Goal: Navigation & Orientation: Understand site structure

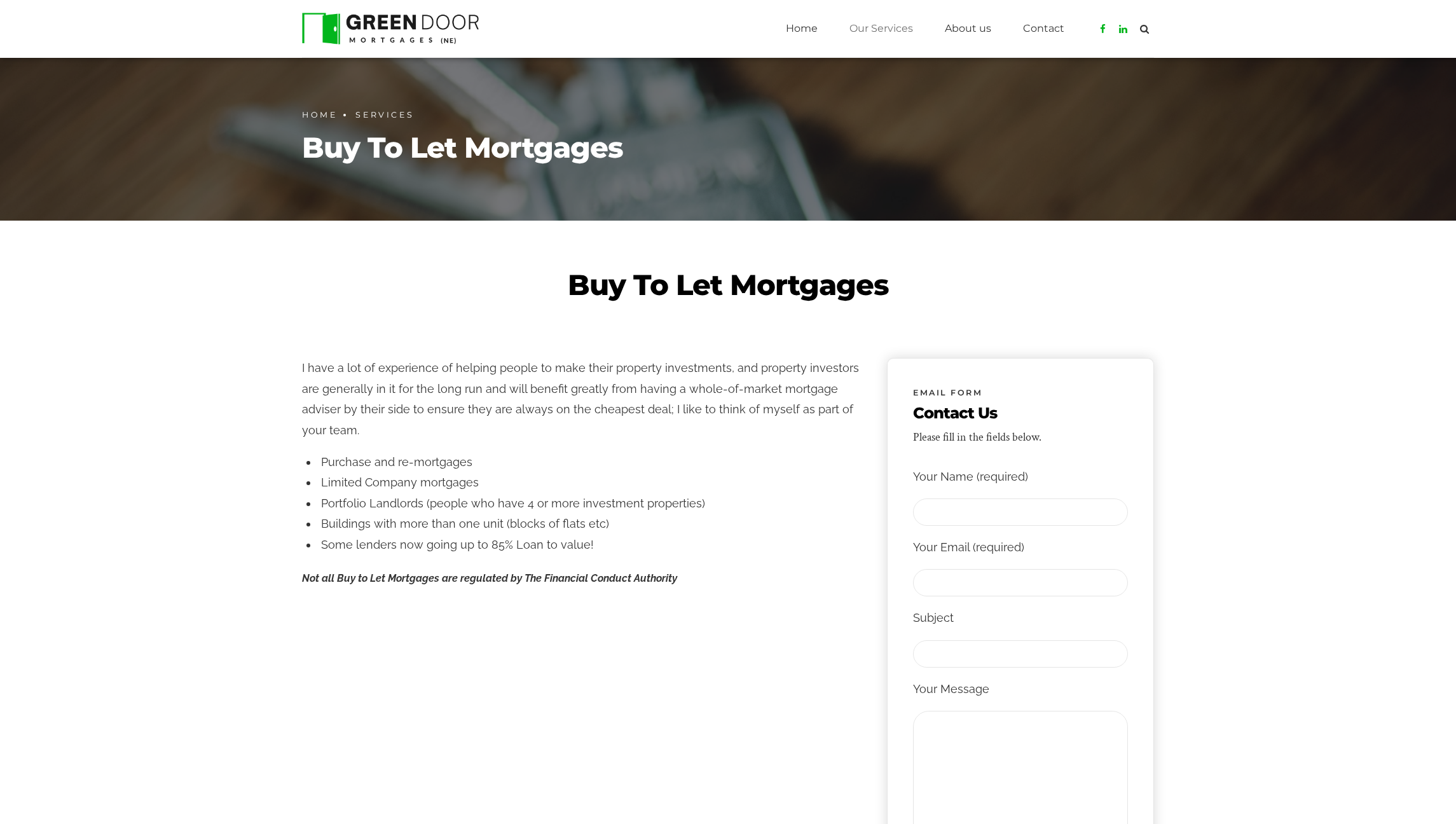
click at [415, 36] on img at bounding box center [390, 29] width 177 height 32
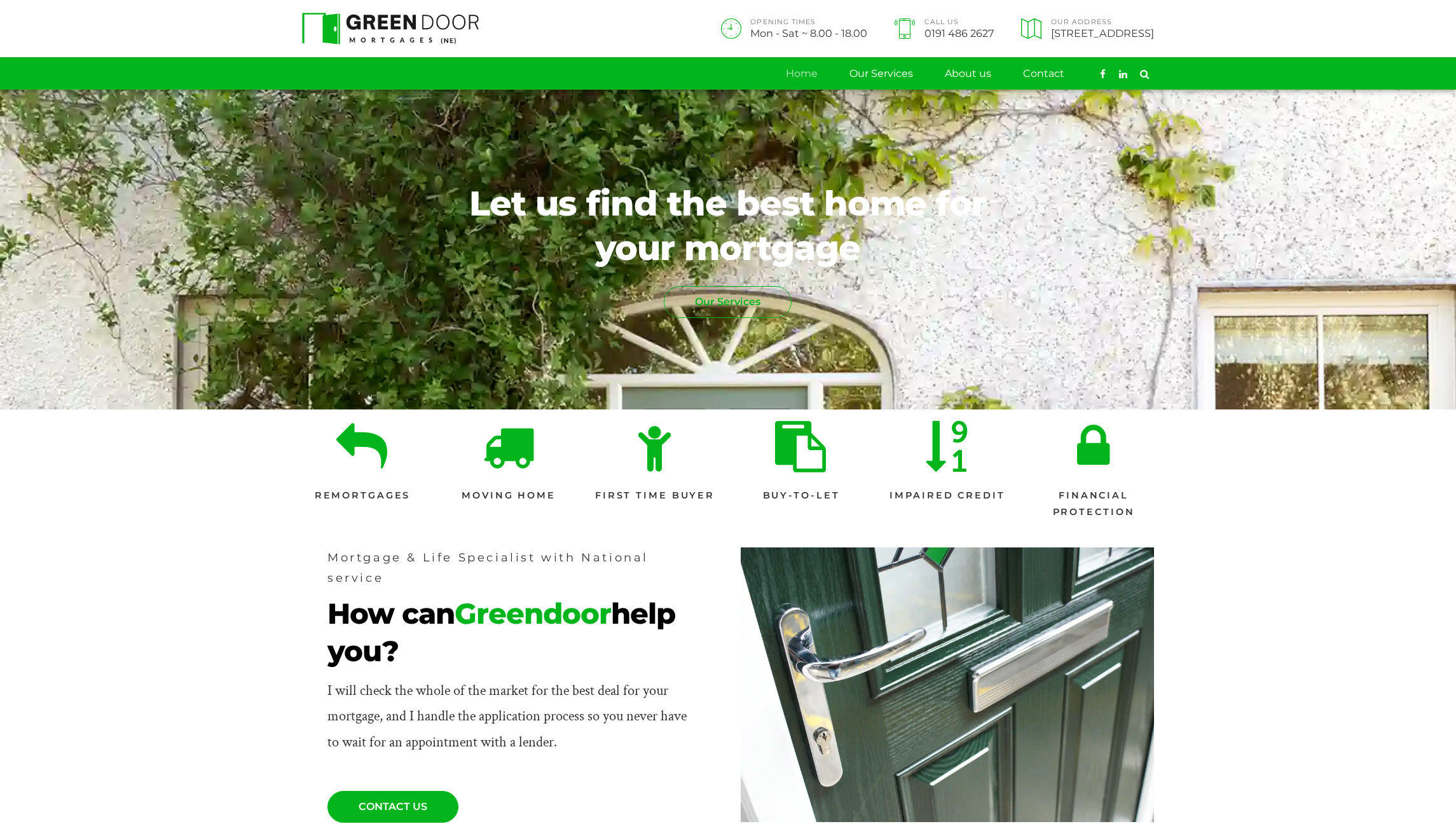
click at [726, 303] on span "Our Services" at bounding box center [727, 302] width 126 height 30
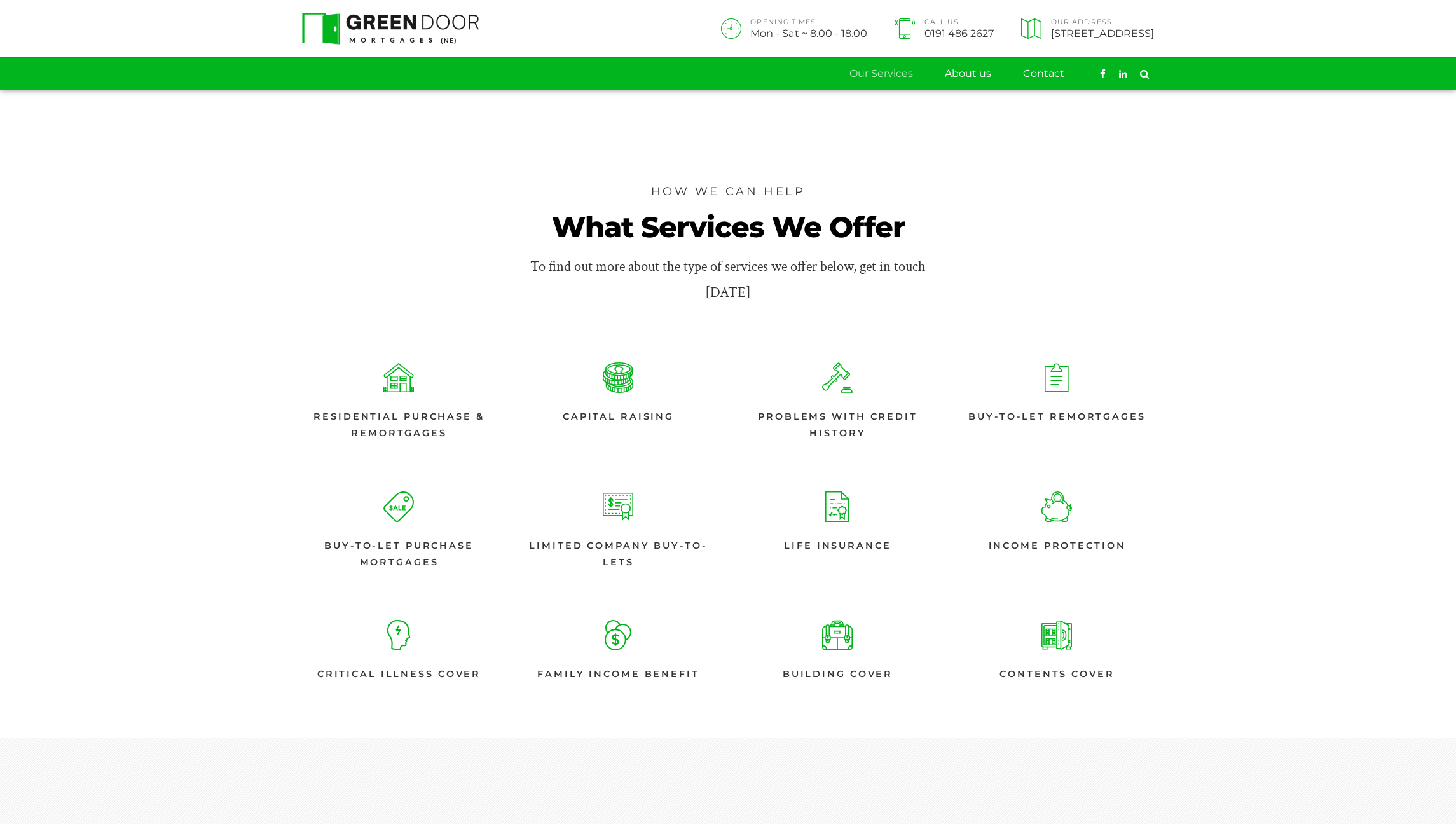
click at [803, 75] on link "Home" at bounding box center [801, 74] width 32 height 32
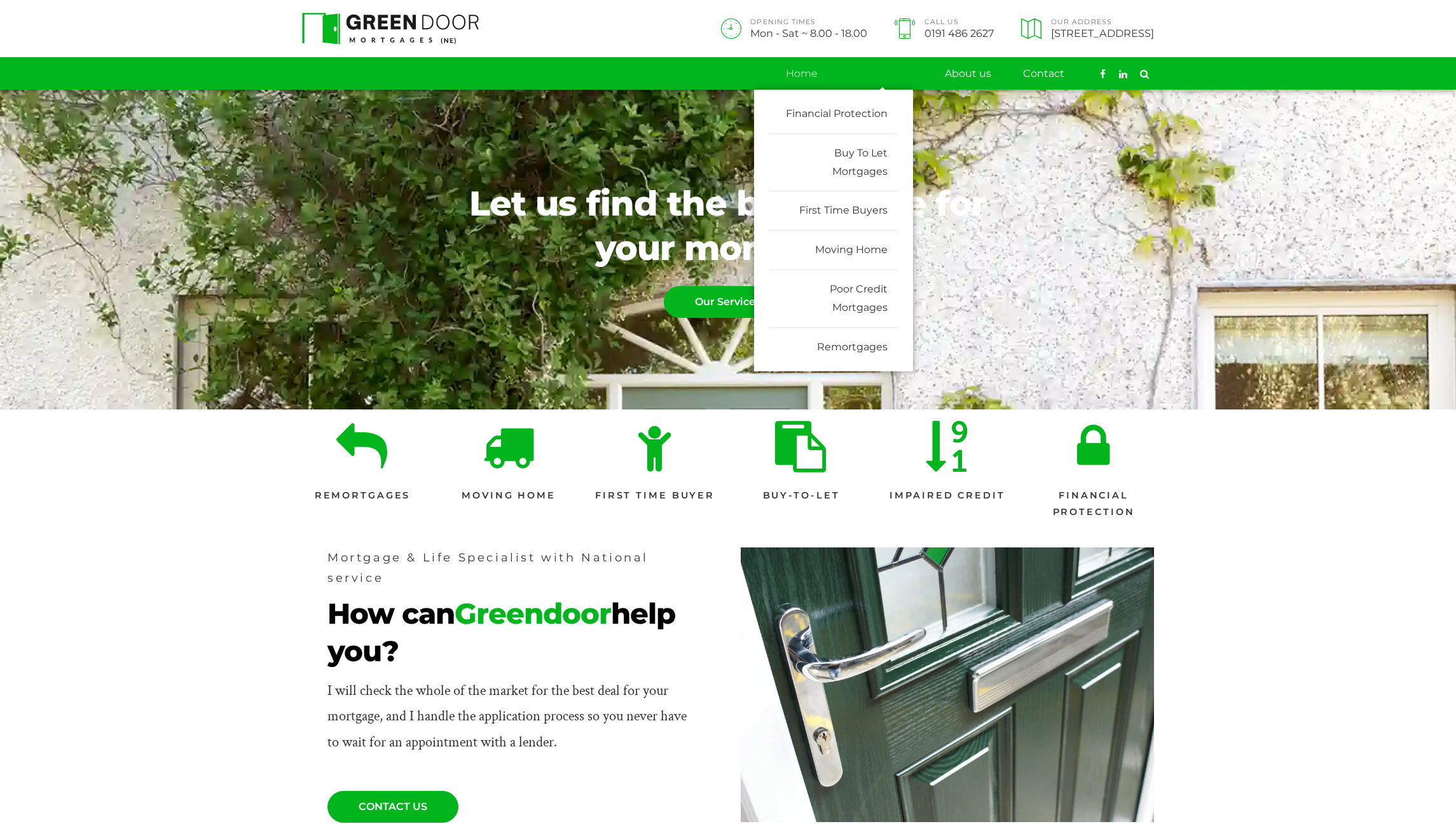
click at [863, 75] on link "Our Services" at bounding box center [881, 74] width 64 height 32
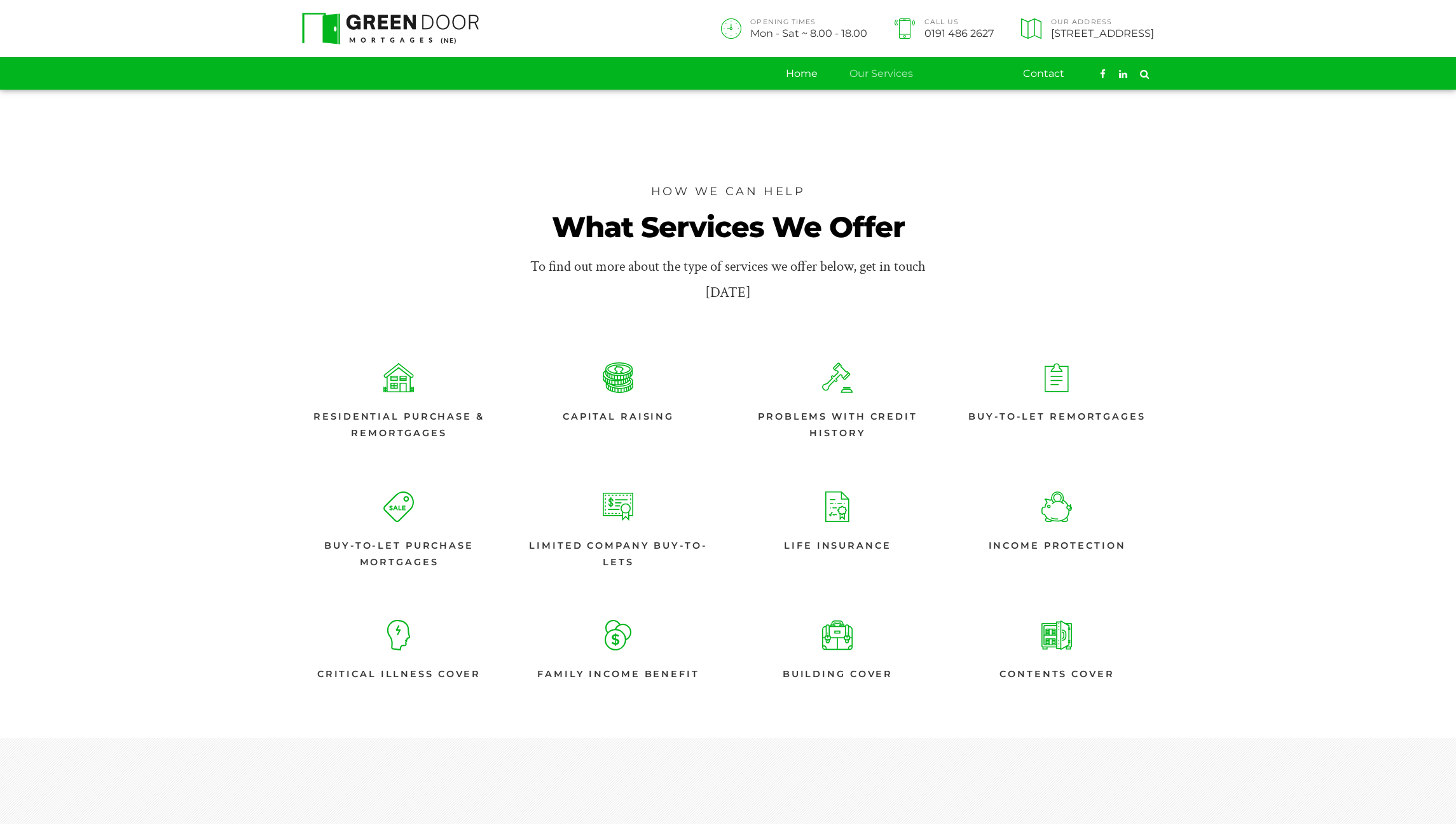
click at [976, 71] on link "About us" at bounding box center [967, 74] width 47 height 32
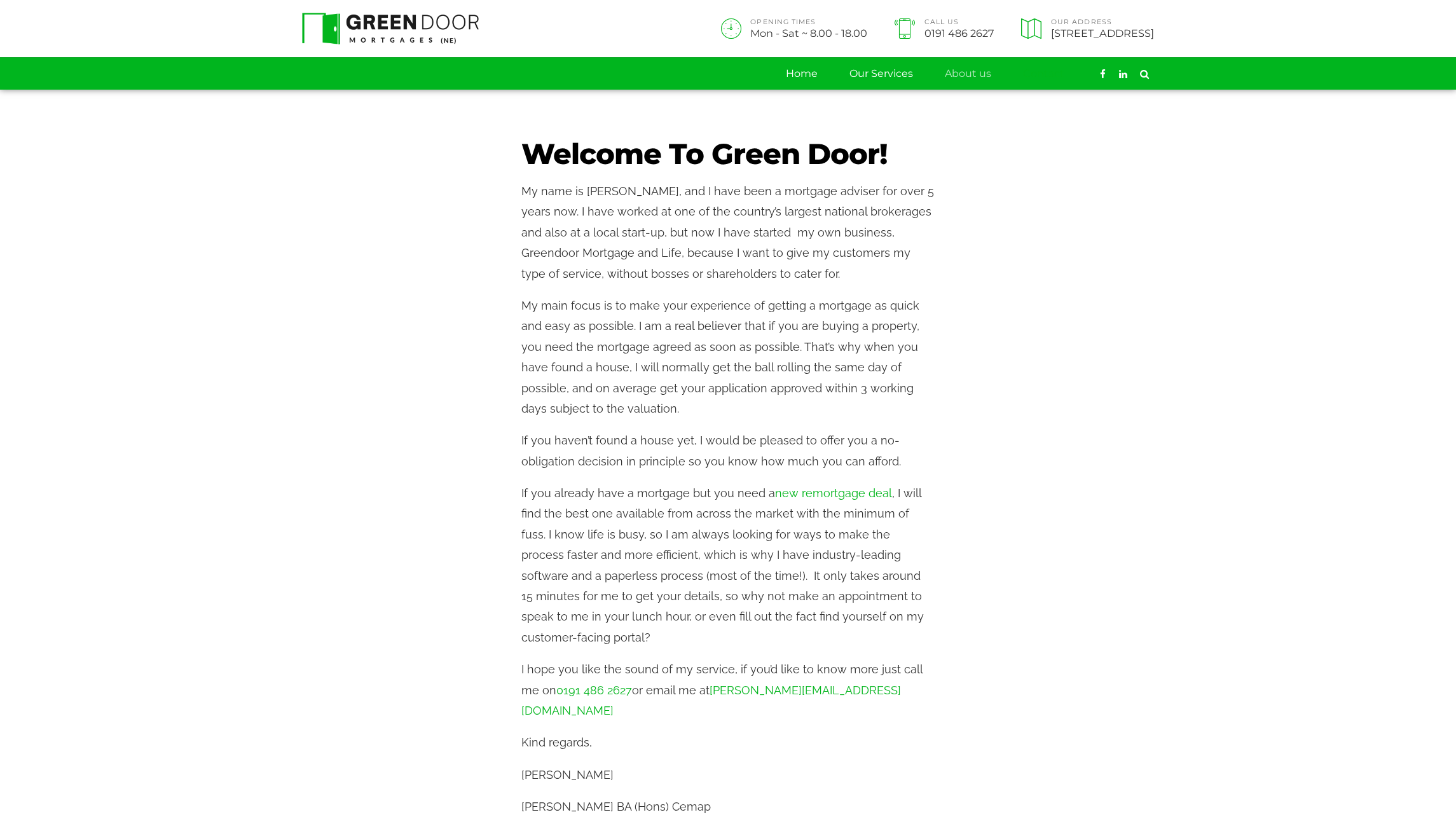
click at [1049, 69] on link "Contact" at bounding box center [1044, 74] width 41 height 32
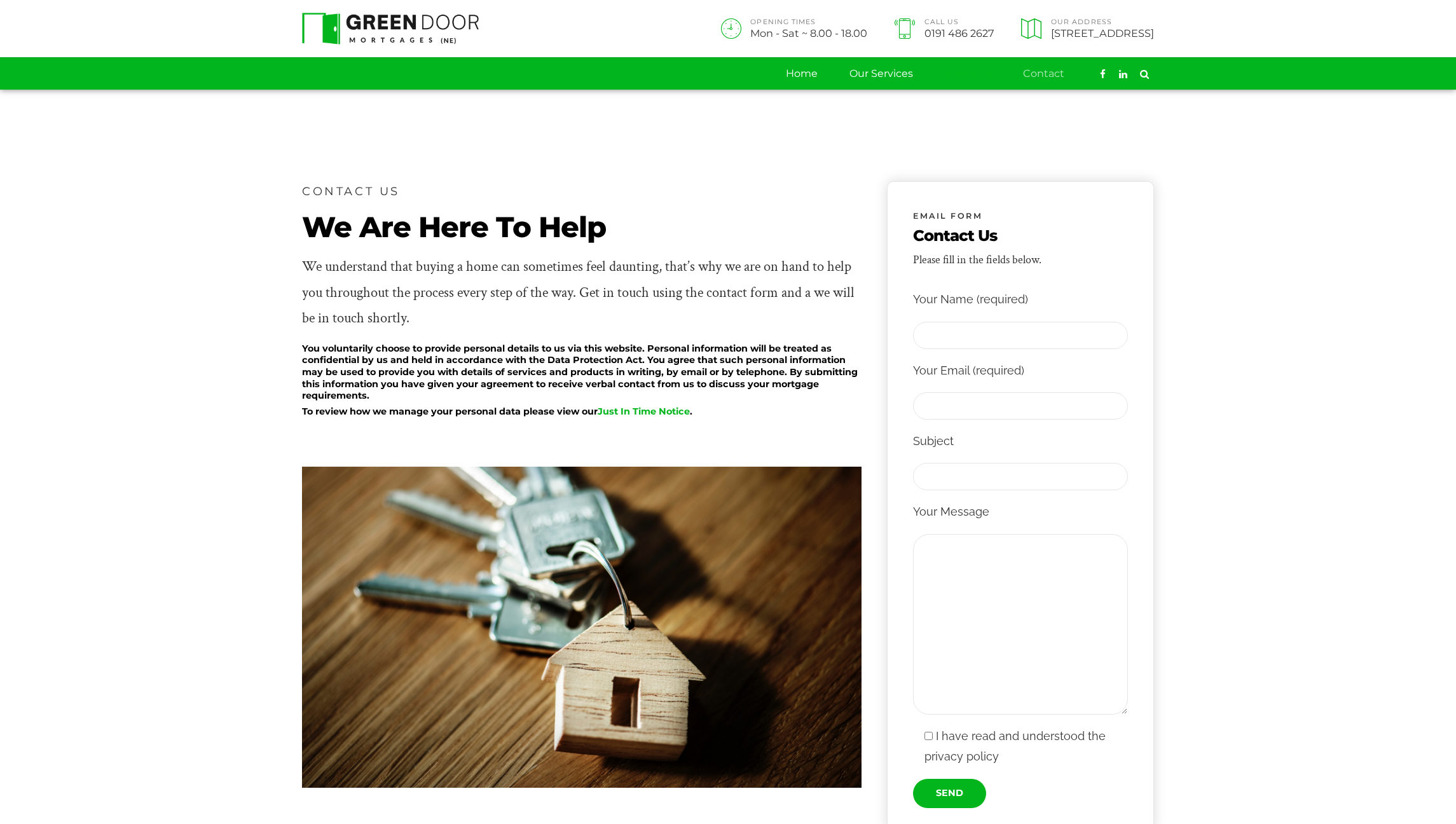
click at [952, 74] on link "About us" at bounding box center [967, 74] width 47 height 32
